Goal: Information Seeking & Learning: Learn about a topic

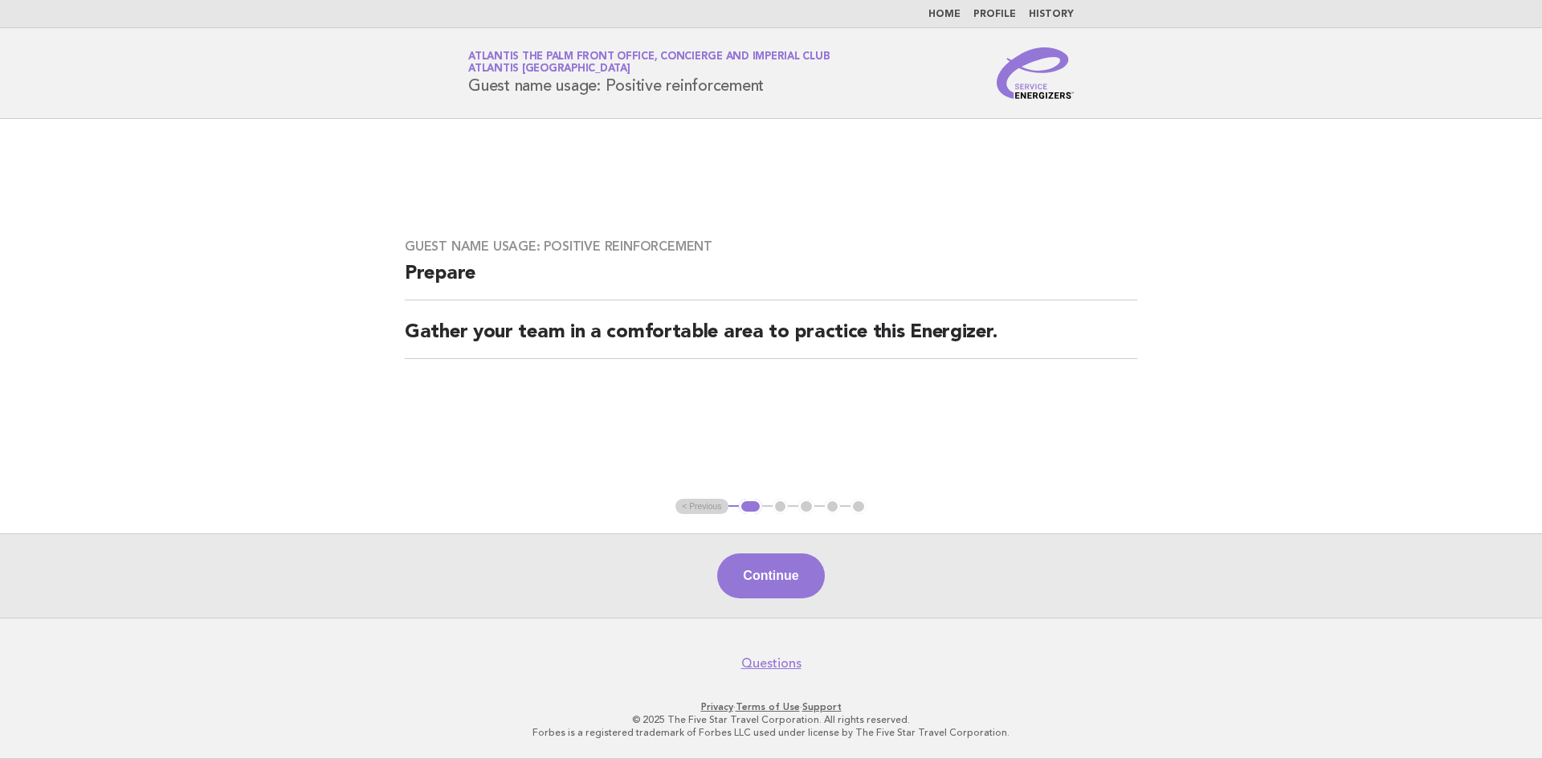
click at [946, 14] on link "Home" at bounding box center [945, 15] width 32 height 10
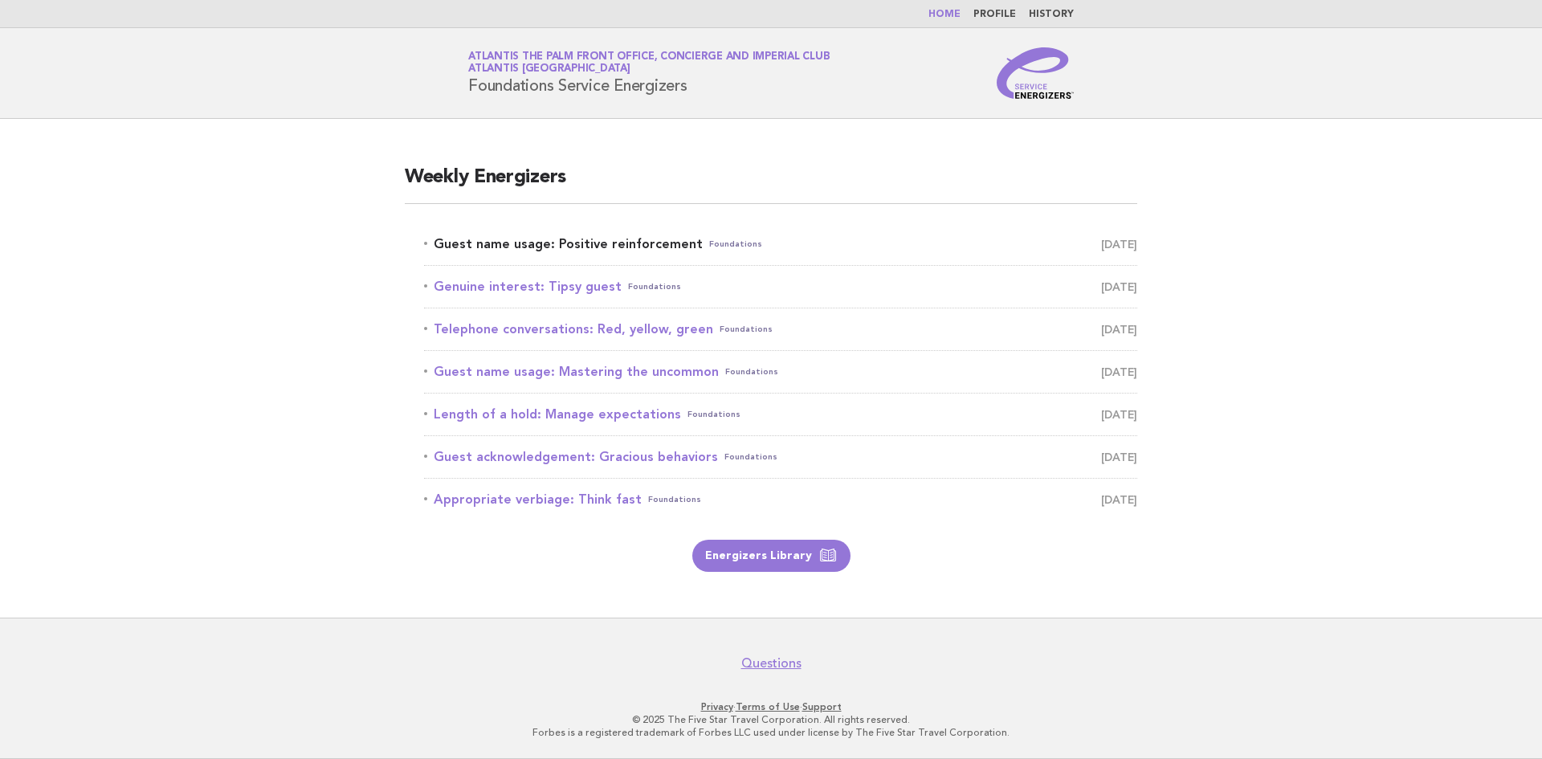
click at [603, 240] on link "Guest name usage: Positive reinforcement Foundations [DATE]" at bounding box center [780, 244] width 713 height 22
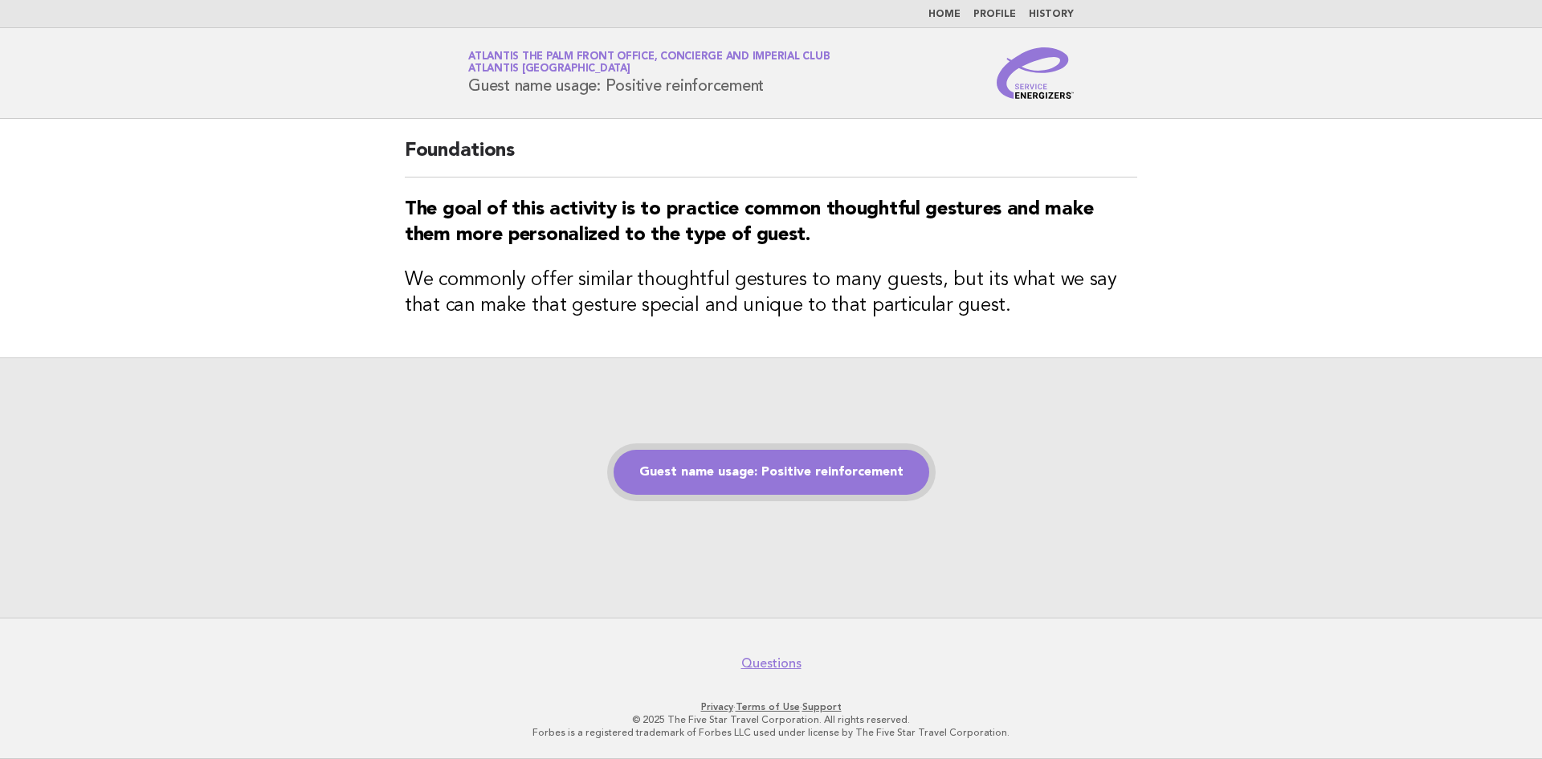
click at [810, 486] on link "Guest name usage: Positive reinforcement" at bounding box center [772, 472] width 316 height 45
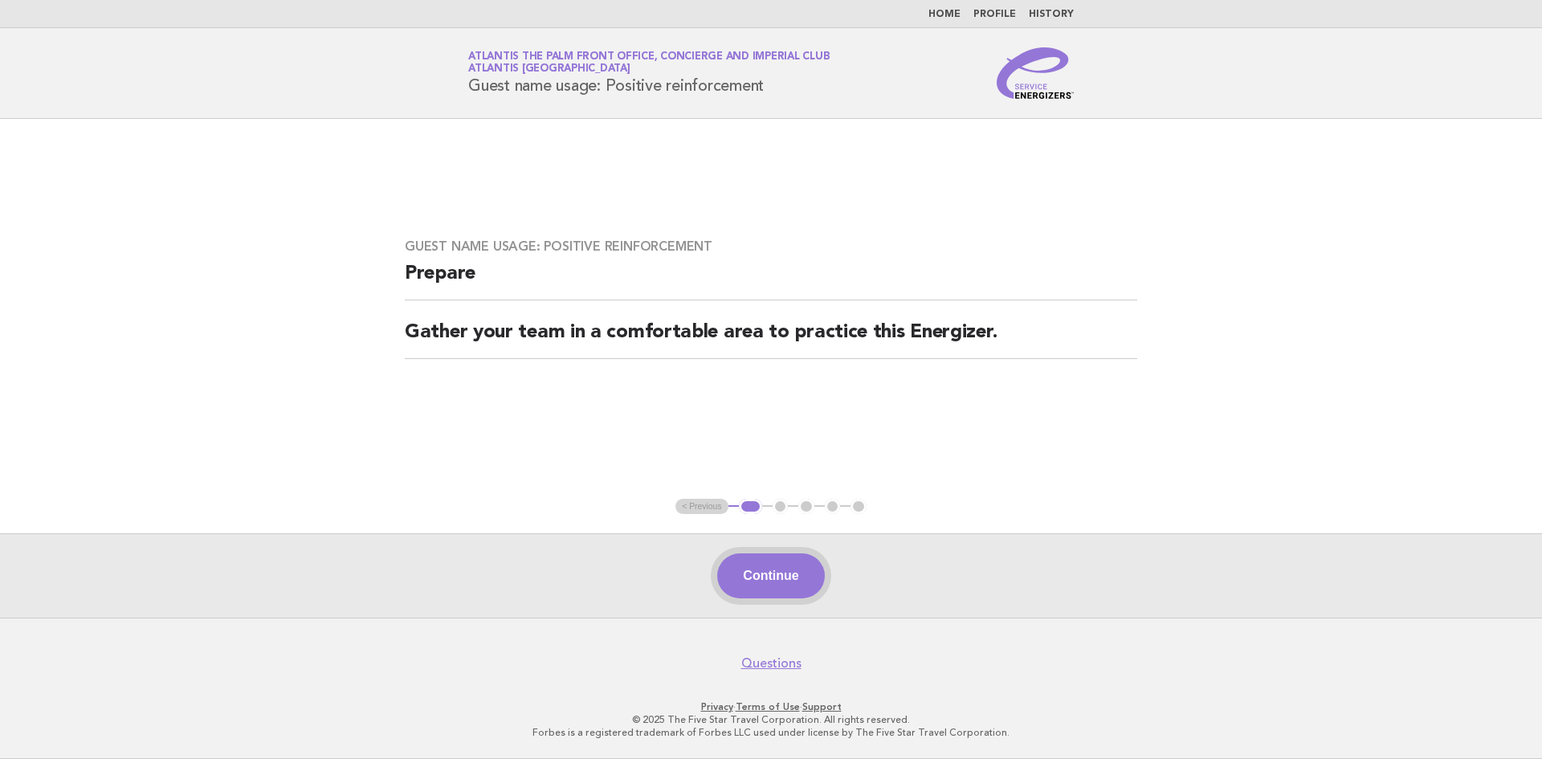
click at [803, 597] on button "Continue" at bounding box center [770, 575] width 107 height 45
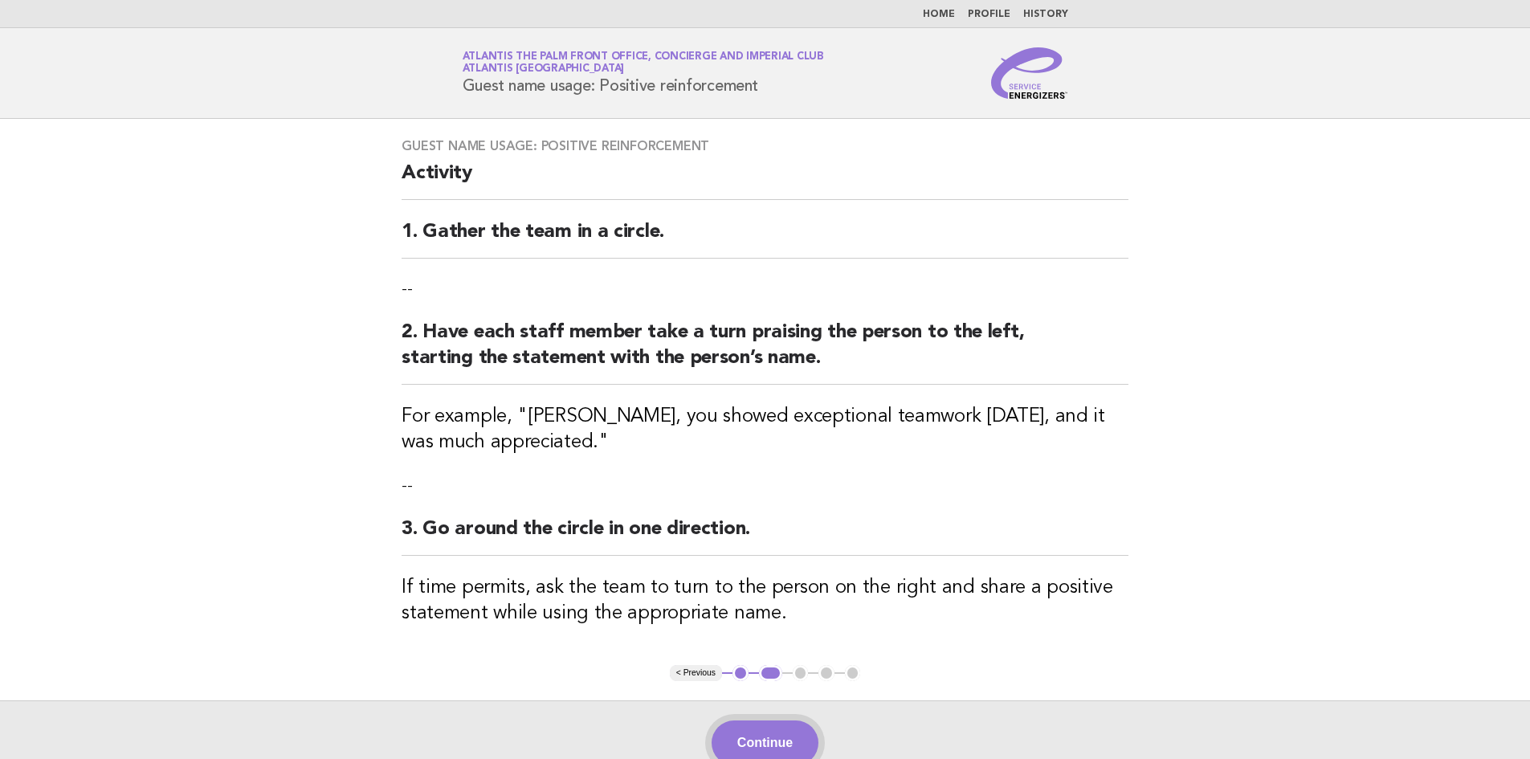
click at [761, 740] on button "Continue" at bounding box center [765, 743] width 107 height 45
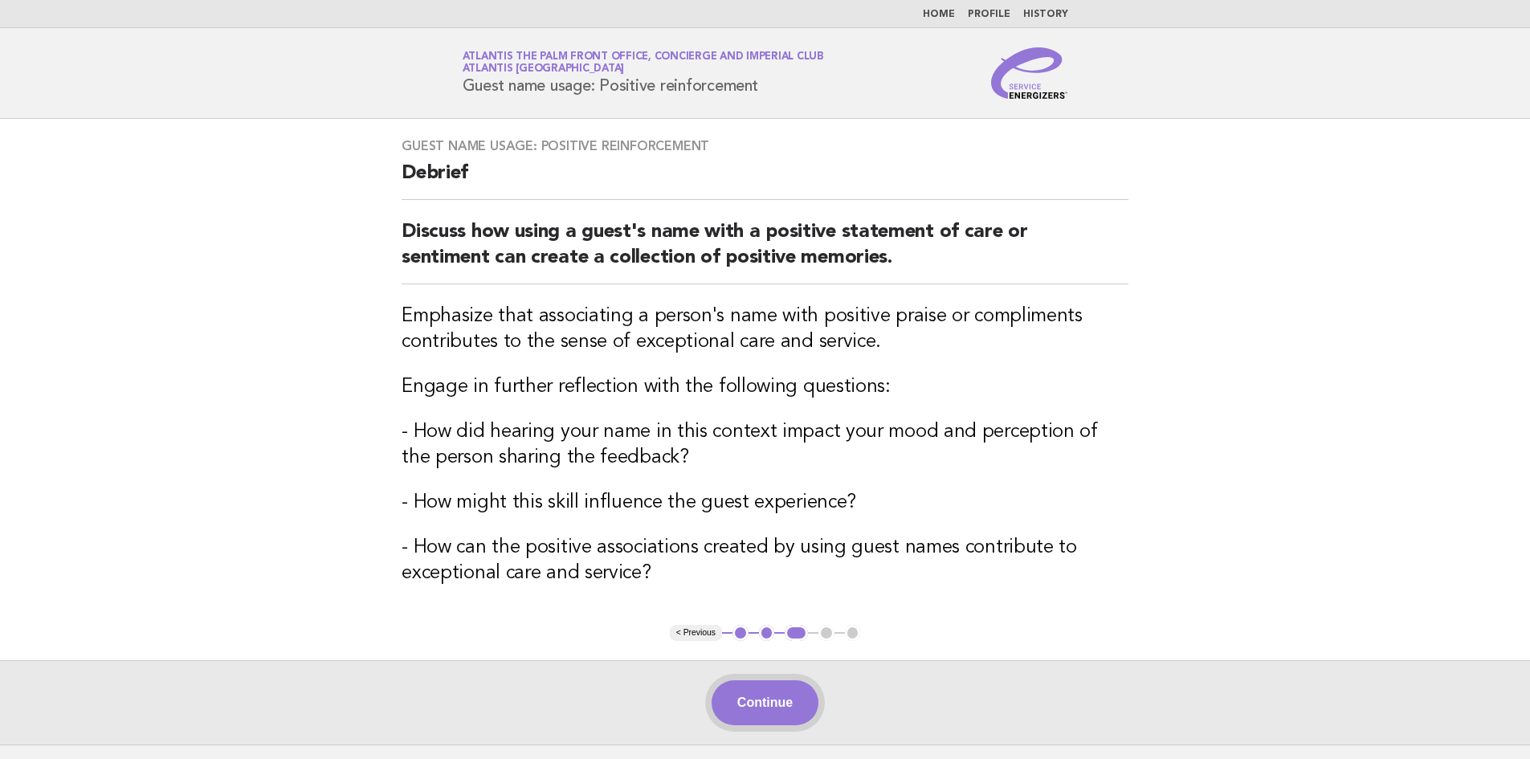
click at [783, 708] on button "Continue" at bounding box center [765, 702] width 107 height 45
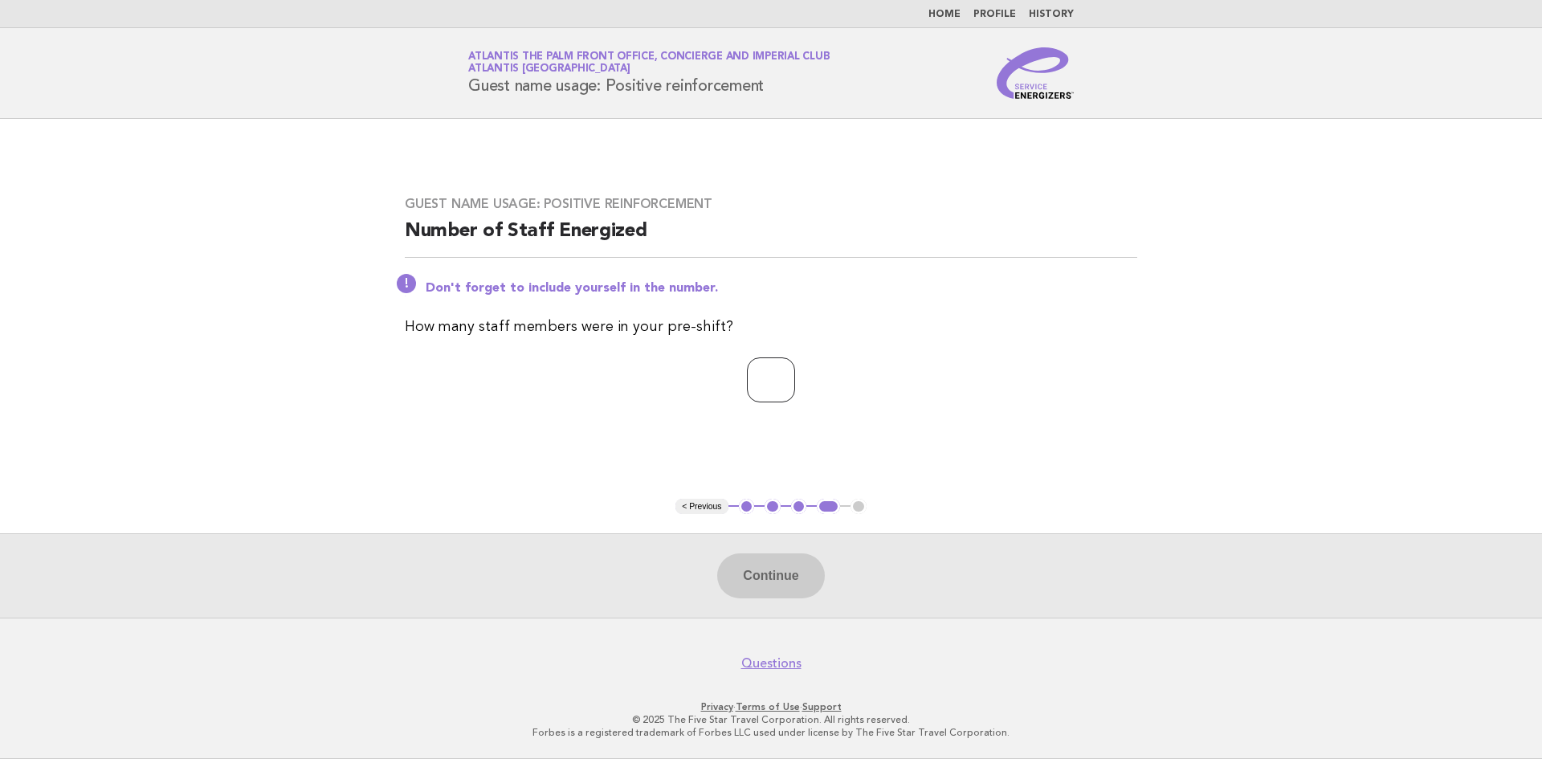
click at [747, 392] on input "number" at bounding box center [771, 379] width 48 height 45
type input "*"
click at [764, 584] on button "Continue" at bounding box center [770, 575] width 107 height 45
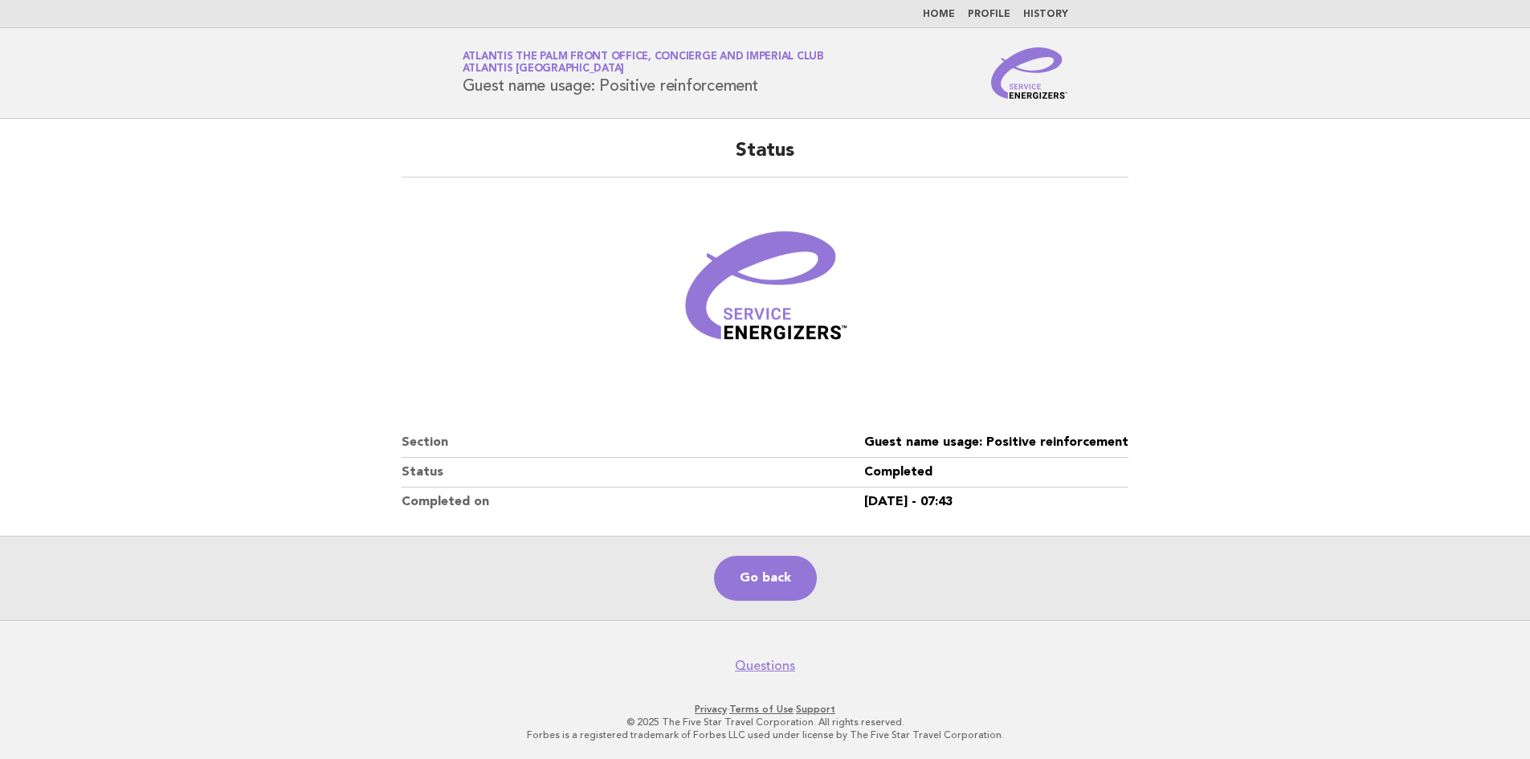
click at [198, 256] on main "Status Section Guest name usage: Positive reinforcement Status Completed Comple…" at bounding box center [765, 369] width 1530 height 501
